Goal: Transaction & Acquisition: Purchase product/service

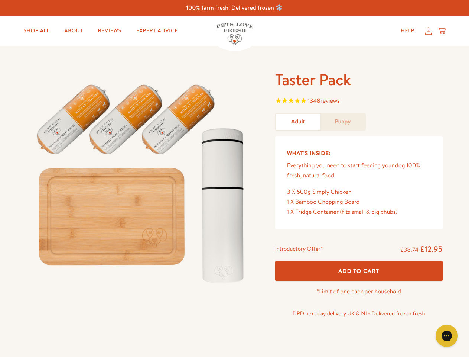
click at [235, 178] on img at bounding box center [142, 181] width 231 height 222
click at [359, 101] on span "1348 reviews" at bounding box center [359, 101] width 168 height 11
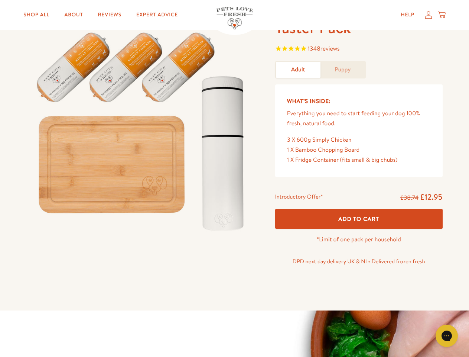
click at [359, 271] on div "Introductory Offer* £38.74 £12.95 Add To Cart *Limit of one pack per household …" at bounding box center [359, 231] width 180 height 85
click at [447, 336] on icon "Gorgias live chat" at bounding box center [446, 335] width 7 height 7
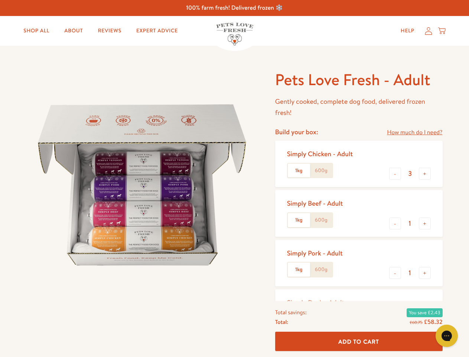
click at [235, 178] on img at bounding box center [142, 185] width 231 height 231
click at [415, 132] on link "How much do I need?" at bounding box center [414, 132] width 55 height 10
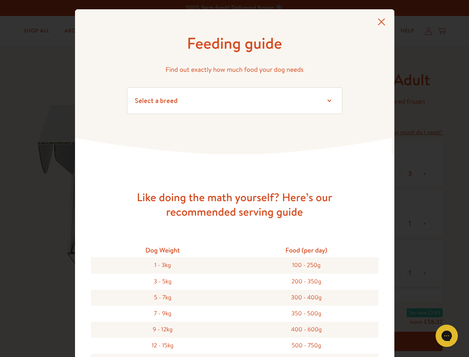
click at [395, 174] on div "Feeding guide Find out exactly how much food your dog needs Select a breed Affe…" at bounding box center [234, 178] width 469 height 357
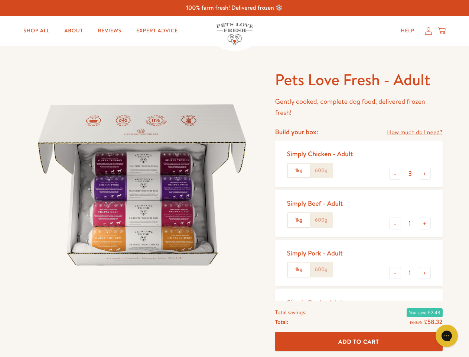
click at [425, 174] on button "+" at bounding box center [425, 174] width 12 height 12
type input "4"
click at [395, 223] on button "-" at bounding box center [396, 223] width 12 height 12
click at [425, 223] on button "+" at bounding box center [425, 223] width 12 height 12
type input "1"
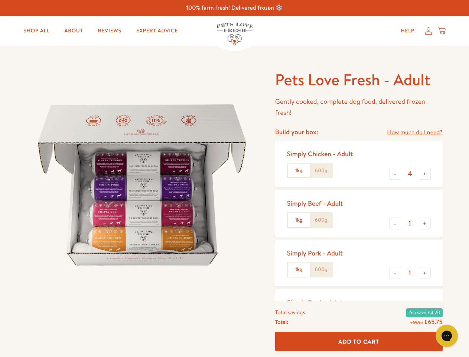
click at [395, 273] on button "-" at bounding box center [396, 273] width 12 height 12
click at [425, 273] on button "+" at bounding box center [425, 273] width 12 height 12
type input "1"
click at [359, 341] on span "Add To Cart" at bounding box center [359, 341] width 41 height 8
